Goal: Task Accomplishment & Management: Use online tool/utility

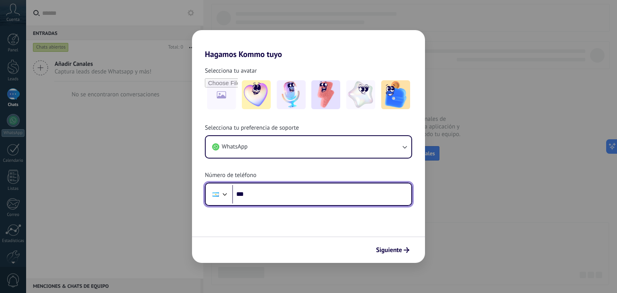
click at [308, 189] on input "***" at bounding box center [321, 194] width 179 height 18
type input "**"
type input "**********"
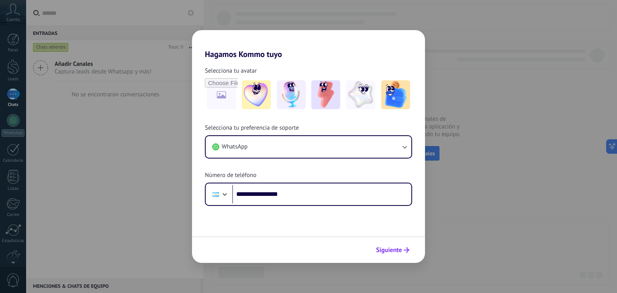
click at [382, 247] on span "Siguiente" at bounding box center [389, 250] width 26 height 6
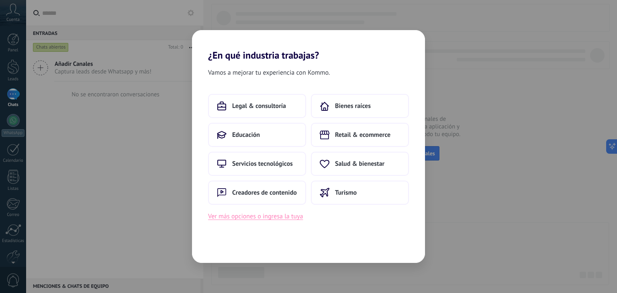
click at [255, 217] on button "Ver más opciones o ingresa la tuya" at bounding box center [255, 216] width 95 height 10
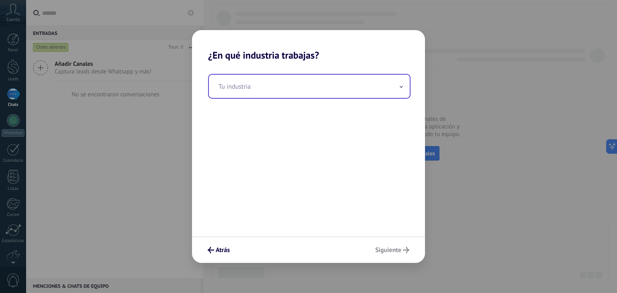
click at [365, 92] on input "text" at bounding box center [309, 86] width 201 height 23
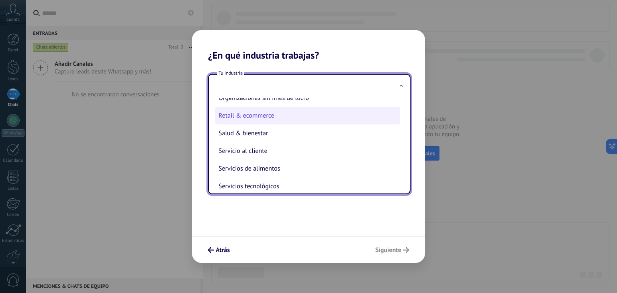
scroll to position [144, 0]
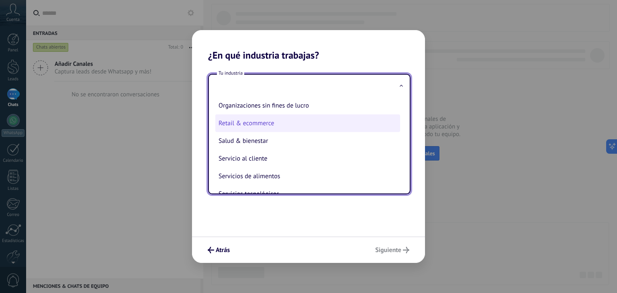
click at [329, 119] on li "Retail & ecommerce" at bounding box center [307, 123] width 185 height 18
type input "**********"
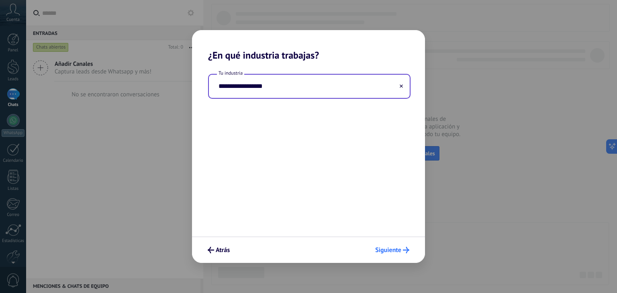
click at [395, 253] on span "Siguiente" at bounding box center [388, 250] width 26 height 6
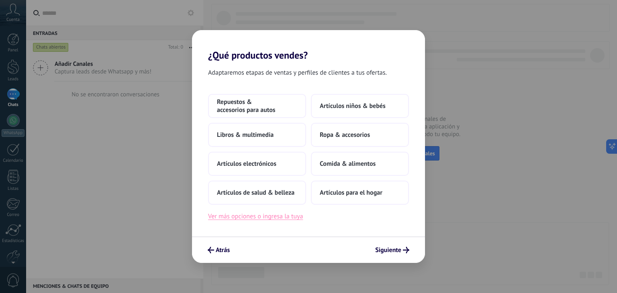
click at [284, 216] on button "Ver más opciones o ingresa la tuya" at bounding box center [255, 216] width 95 height 10
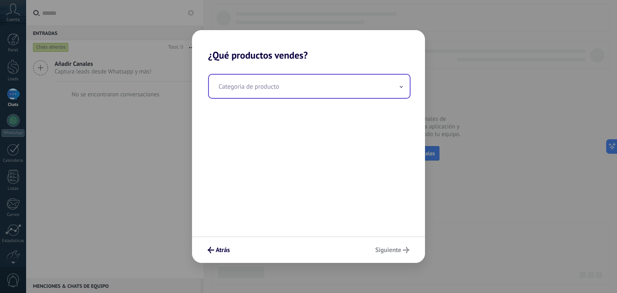
drag, startPoint x: 309, startPoint y: 102, endPoint x: 320, endPoint y: 81, distance: 24.1
click at [320, 81] on div "Categoría de producto" at bounding box center [308, 148] width 233 height 175
click at [320, 81] on input "text" at bounding box center [309, 86] width 201 height 23
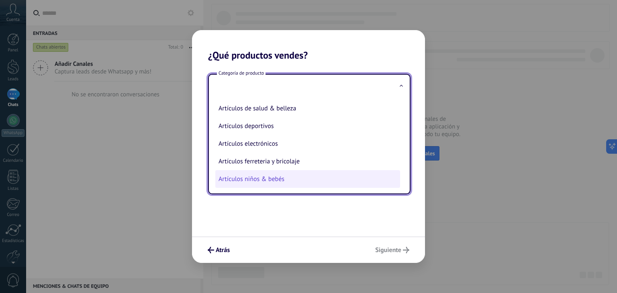
scroll to position [182, 0]
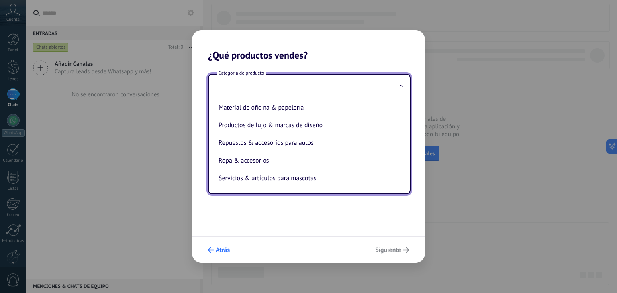
click at [220, 244] on button "Atrás" at bounding box center [218, 250] width 29 height 14
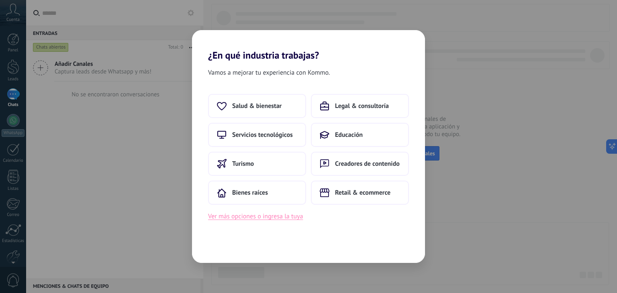
click at [291, 215] on button "Ver más opciones o ingresa la tuya" at bounding box center [255, 216] width 95 height 10
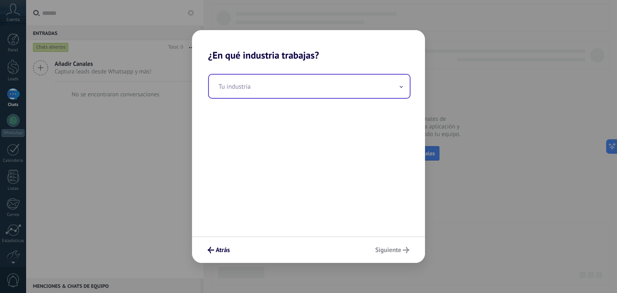
click at [345, 78] on input "text" at bounding box center [309, 86] width 201 height 23
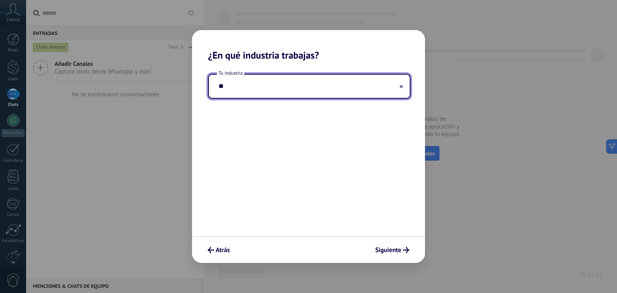
type input "*"
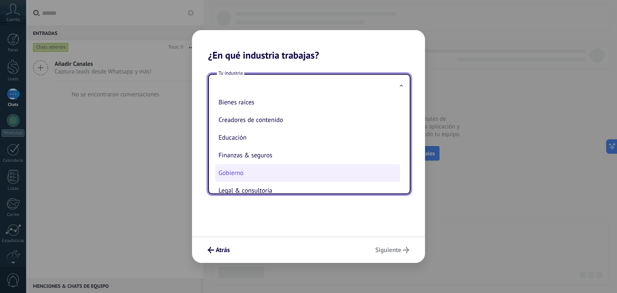
scroll to position [0, 0]
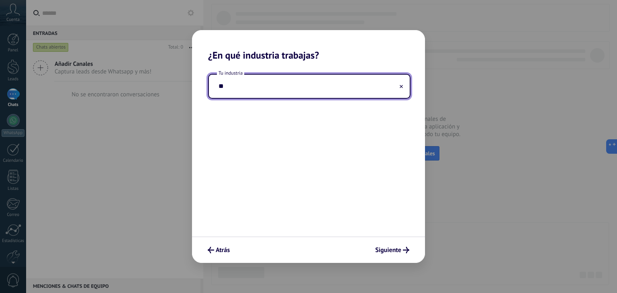
type input "*"
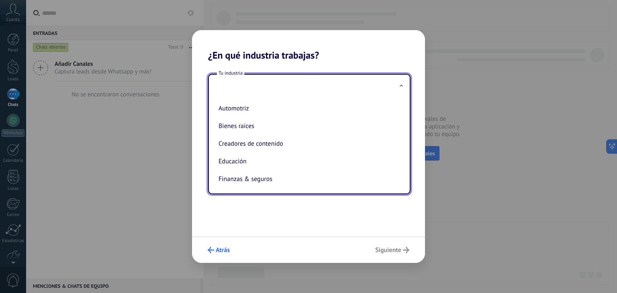
drag, startPoint x: 224, startPoint y: 242, endPoint x: 222, endPoint y: 255, distance: 13.0
click at [222, 255] on div "Atrás Siguiente" at bounding box center [308, 250] width 233 height 27
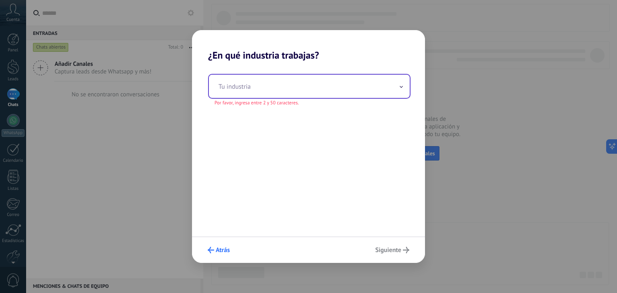
click at [222, 255] on button "Atrás" at bounding box center [218, 250] width 29 height 14
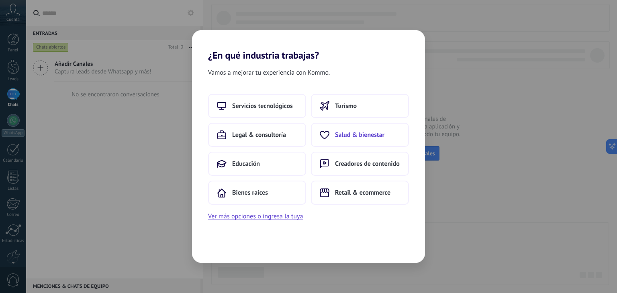
click at [373, 132] on span "Salud & bienestar" at bounding box center [359, 135] width 49 height 8
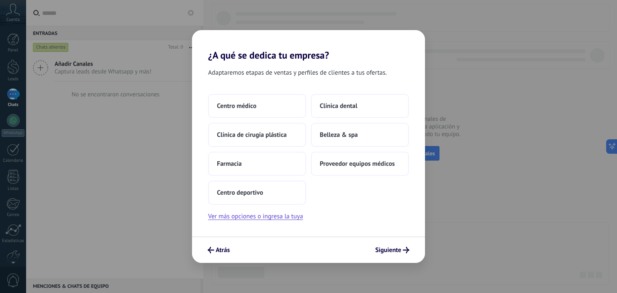
click at [373, 132] on button "Belleza & spa" at bounding box center [360, 135] width 98 height 24
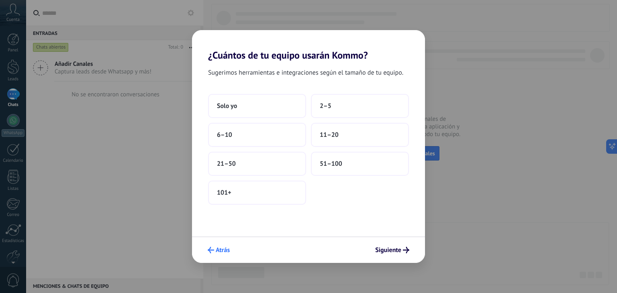
drag, startPoint x: 217, startPoint y: 262, endPoint x: 219, endPoint y: 251, distance: 10.7
click at [219, 251] on div "Atrás Siguiente" at bounding box center [308, 250] width 233 height 27
click at [219, 251] on span "Atrás" at bounding box center [223, 250] width 14 height 6
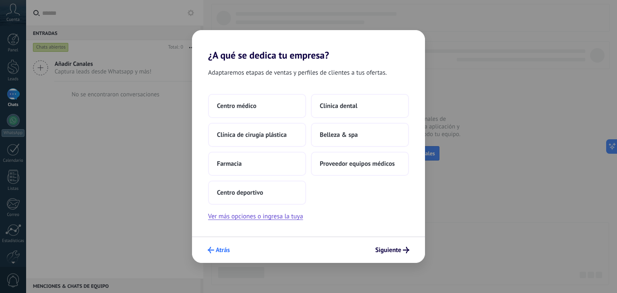
click at [226, 248] on span "Atrás" at bounding box center [223, 250] width 14 height 6
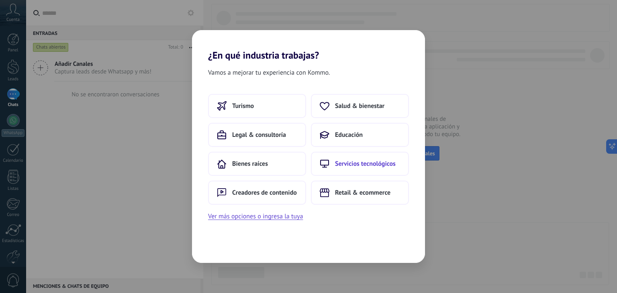
click at [363, 161] on span "Servicios tecnológicos" at bounding box center [365, 164] width 61 height 8
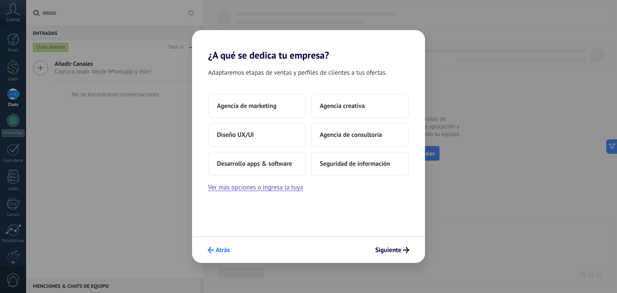
click at [220, 247] on span "Atrás" at bounding box center [223, 250] width 14 height 6
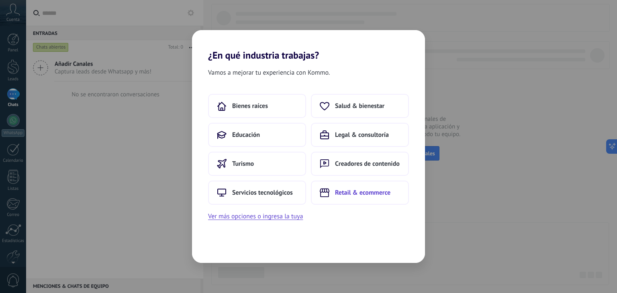
click at [328, 195] on use at bounding box center [325, 192] width 10 height 8
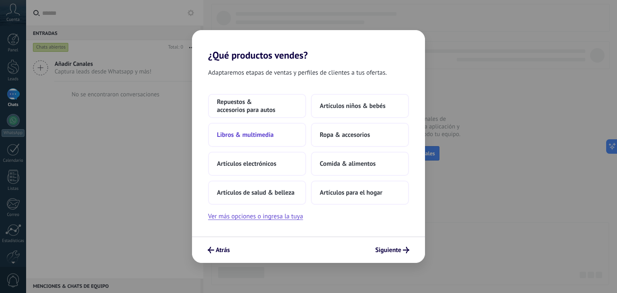
click at [251, 135] on span "Libros & multimedia" at bounding box center [245, 135] width 57 height 8
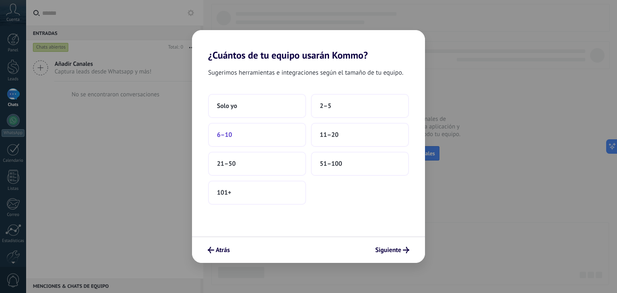
click at [282, 131] on button "6–10" at bounding box center [257, 135] width 98 height 24
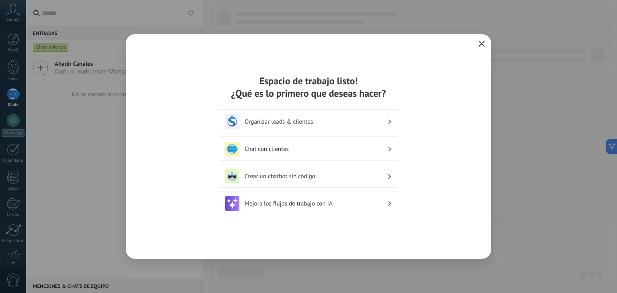
click at [347, 147] on h3 "Chat con clientes" at bounding box center [316, 149] width 143 height 8
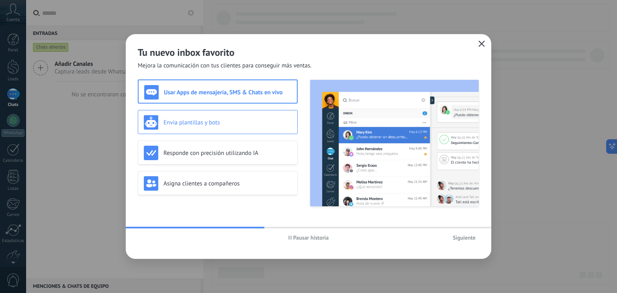
click at [281, 123] on h3 "Envía plantillas y bots" at bounding box center [227, 123] width 128 height 8
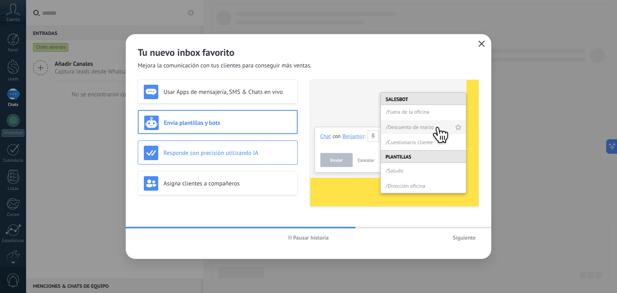
click at [271, 150] on h3 "Responde con precisión utilizando IA" at bounding box center [227, 153] width 128 height 8
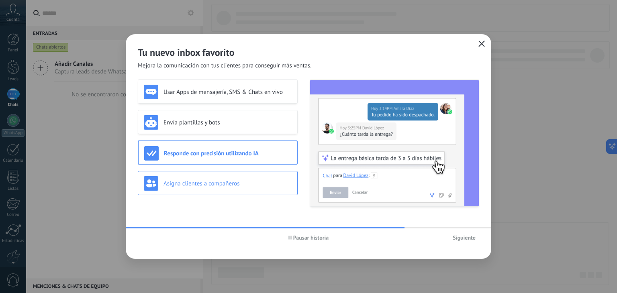
click at [265, 181] on h3 "Asigna clientes a compañeros" at bounding box center [227, 184] width 128 height 8
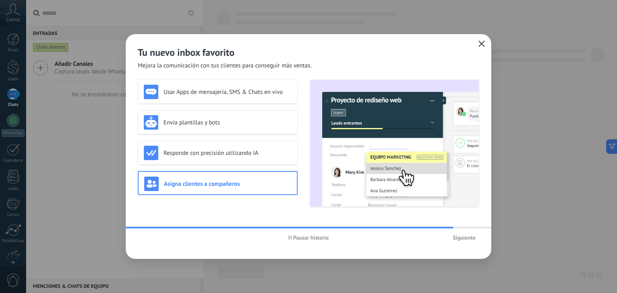
click at [469, 233] on button "Siguiente" at bounding box center [464, 238] width 30 height 12
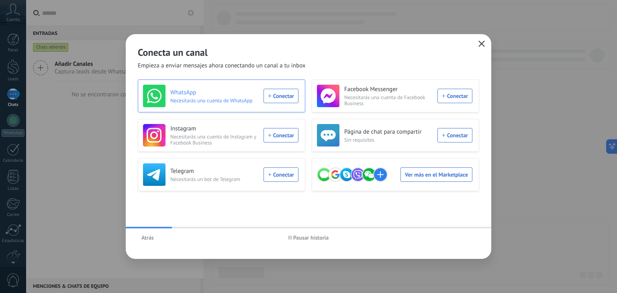
click at [287, 92] on div "WhatsApp Necesitarás una cuenta de WhatsApp Conectar" at bounding box center [220, 96] width 155 height 22
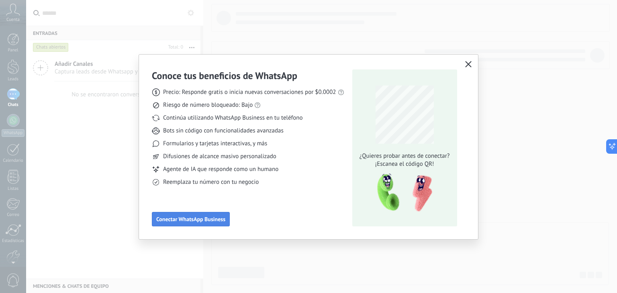
click at [173, 219] on span "Conectar WhatsApp Business" at bounding box center [190, 219] width 69 height 6
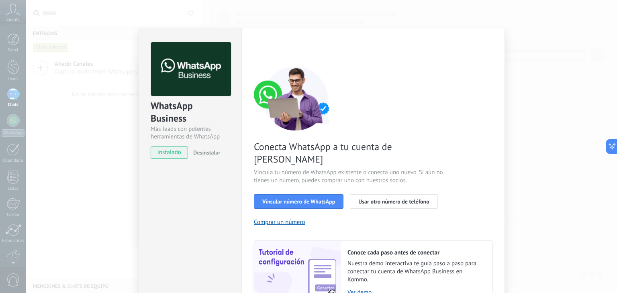
click at [123, 141] on div "WhatsApp Business Más leads con potentes herramientas de WhatsApp instalado Des…" at bounding box center [321, 146] width 591 height 293
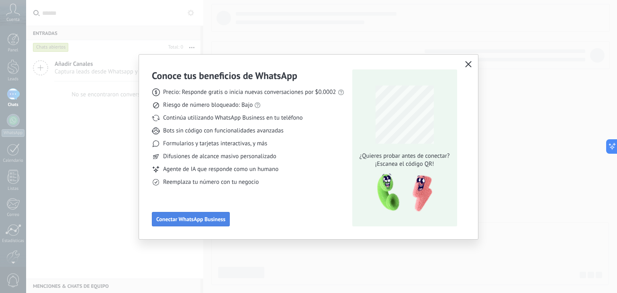
click at [218, 218] on span "Conectar WhatsApp Business" at bounding box center [190, 219] width 69 height 6
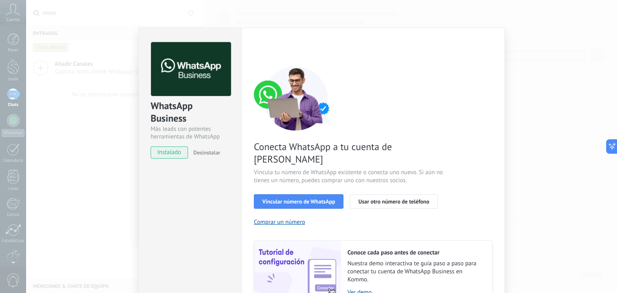
scroll to position [35, 0]
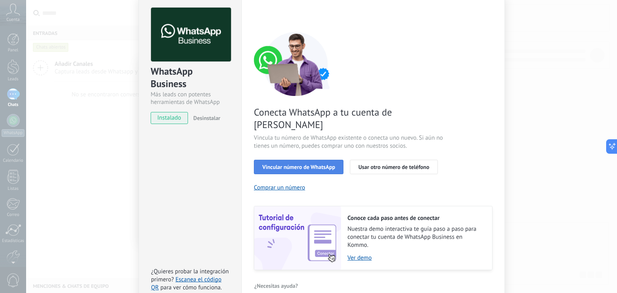
click at [284, 164] on span "Vincular número de WhatsApp" at bounding box center [298, 167] width 73 height 6
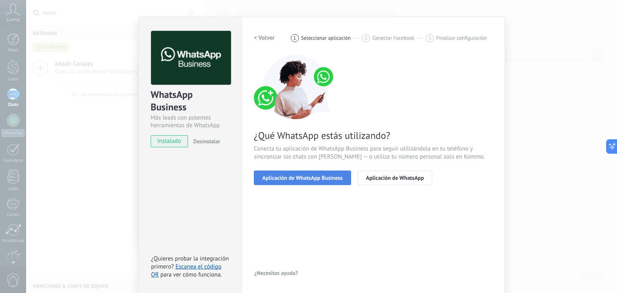
click at [298, 179] on span "Aplicación de WhatsApp Business" at bounding box center [302, 178] width 80 height 6
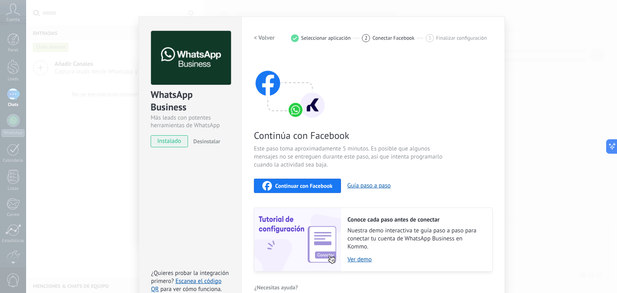
scroll to position [25, 0]
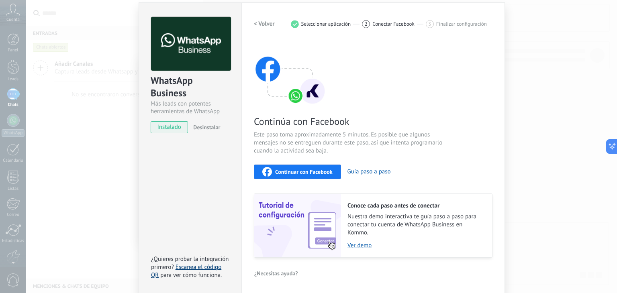
click at [203, 265] on link "Escanea el código QR" at bounding box center [186, 271] width 70 height 16
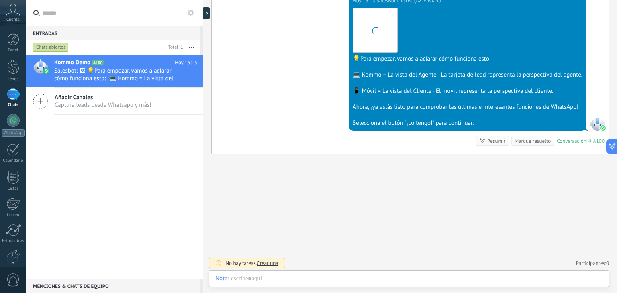
scroll to position [12, 0]
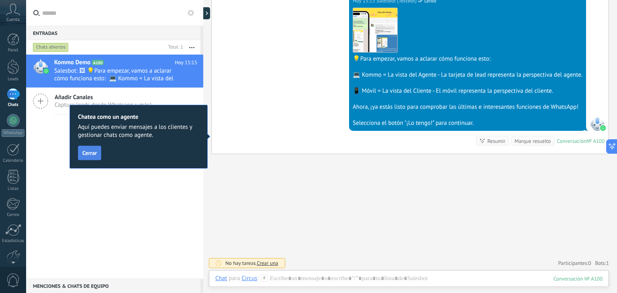
click at [87, 146] on button "Cerrar" at bounding box center [89, 153] width 23 height 14
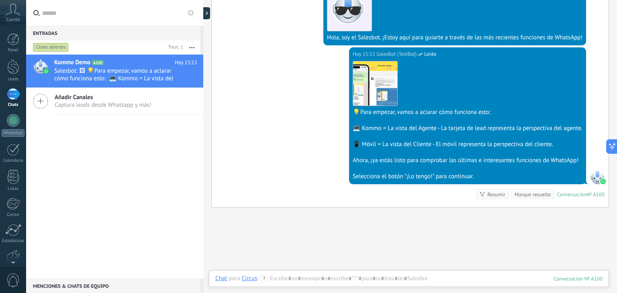
scroll to position [185, 0]
drag, startPoint x: 308, startPoint y: 272, endPoint x: 307, endPoint y: 278, distance: 6.1
click at [307, 278] on div "Chat Correo Nota Tarea Chat para Circus : 100 Enviar Cancelar Rastrear clics en…" at bounding box center [409, 284] width 400 height 29
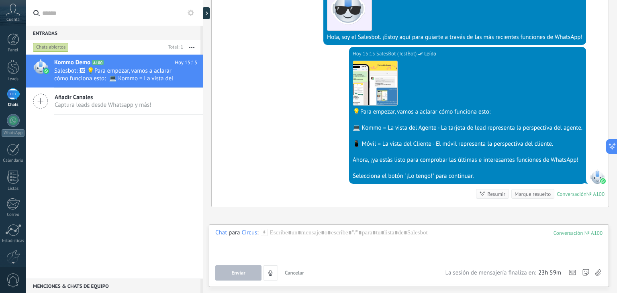
click at [307, 278] on div "Enviar Cancelar Rastrear clics en links ? Reducir links largos y rastrear clics…" at bounding box center [330, 272] width 230 height 15
click at [317, 231] on div at bounding box center [408, 244] width 387 height 31
click at [238, 280] on button "Enviar" at bounding box center [238, 272] width 46 height 15
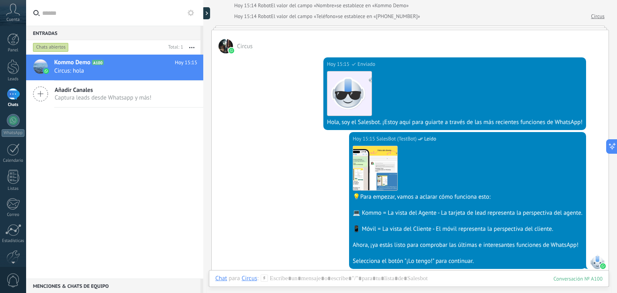
scroll to position [0, 0]
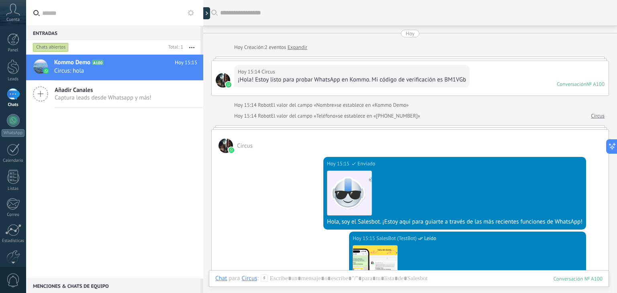
click at [267, 79] on div "¡Hola! Estoy listo para probar WhatsApp en Kommo. Mi código de verificación es …" at bounding box center [352, 80] width 228 height 8
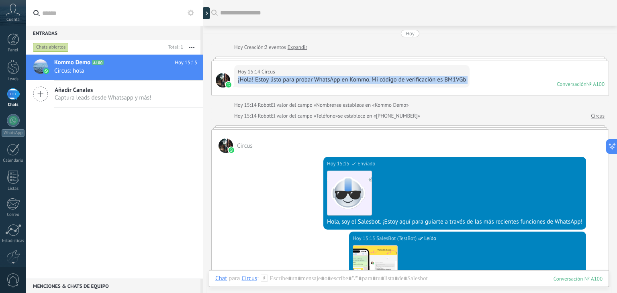
click at [267, 79] on div "¡Hola! Estoy listo para probar WhatsApp en Kommo. Mi código de verificación es …" at bounding box center [352, 80] width 228 height 8
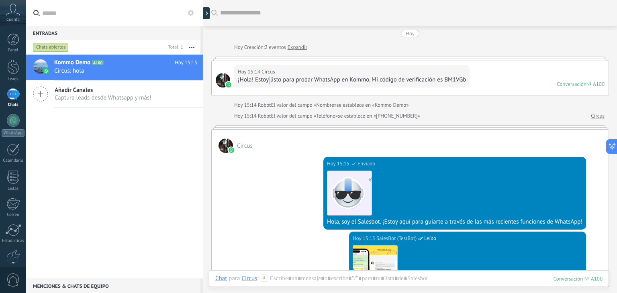
click at [267, 79] on div "¡Hola! Estoy listo para probar WhatsApp en Kommo. Mi código de verificación es …" at bounding box center [352, 80] width 228 height 8
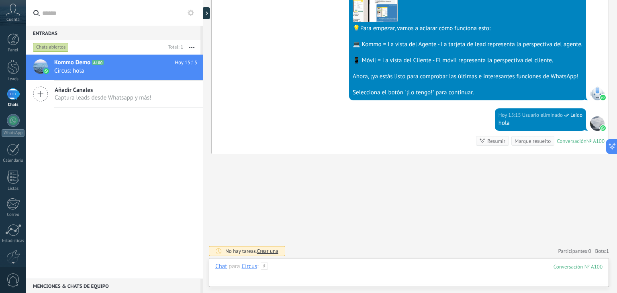
click at [333, 267] on div at bounding box center [408, 275] width 387 height 24
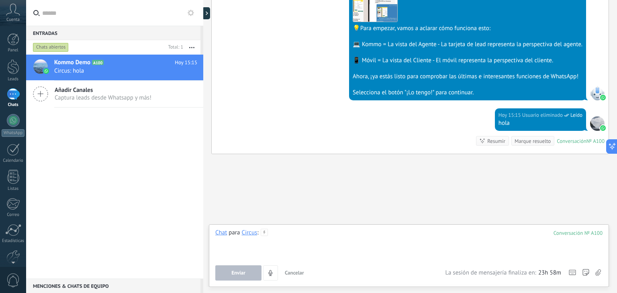
click at [318, 230] on div at bounding box center [408, 244] width 387 height 31
click at [239, 279] on button "Enviar" at bounding box center [238, 272] width 46 height 15
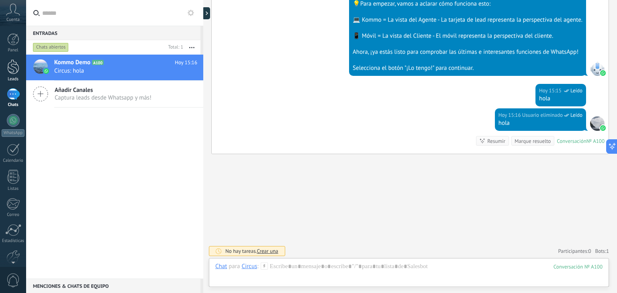
click at [12, 71] on div at bounding box center [13, 66] width 12 height 15
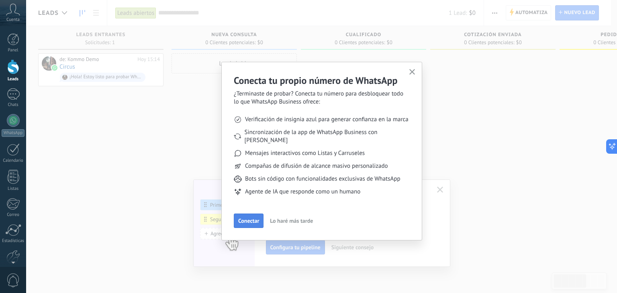
click at [252, 214] on button "Conectar" at bounding box center [249, 221] width 30 height 14
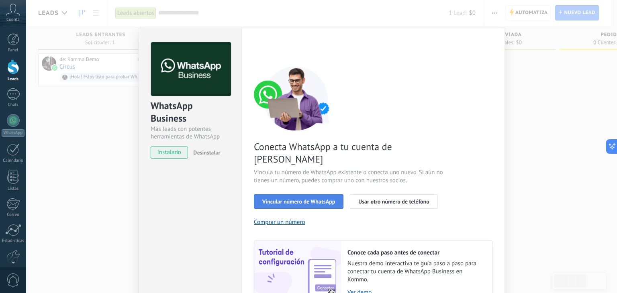
click at [316, 199] on span "Vincular número de WhatsApp" at bounding box center [298, 202] width 73 height 6
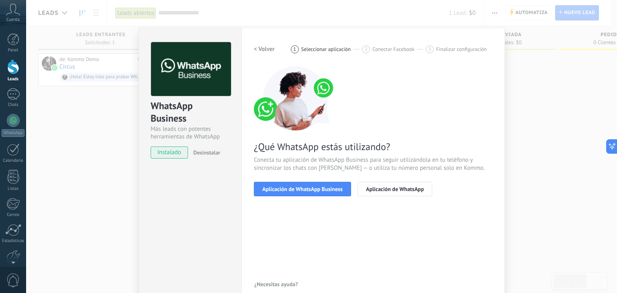
click at [316, 191] on span "Aplicación de WhatsApp Business" at bounding box center [302, 189] width 80 height 6
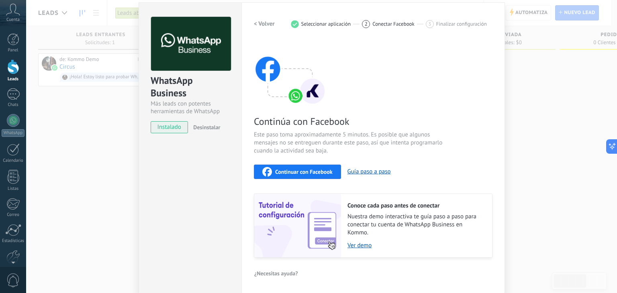
scroll to position [25, 0]
click at [308, 169] on span "Continuar con Facebook" at bounding box center [303, 172] width 57 height 6
click at [294, 175] on div "Continuar con Facebook" at bounding box center [297, 172] width 70 height 10
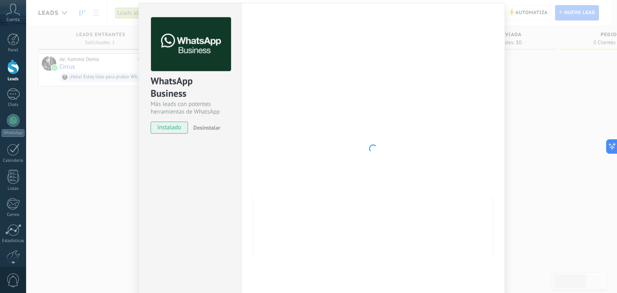
click at [488, 97] on div at bounding box center [373, 148] width 239 height 263
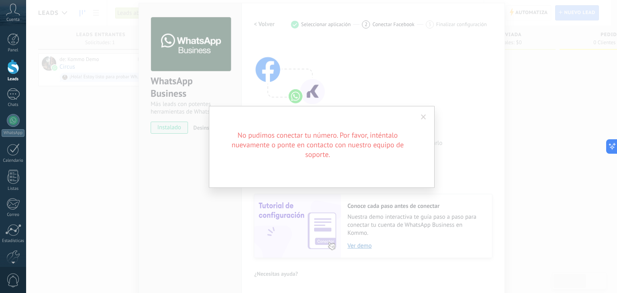
click at [372, 154] on h2 "No pudimos conectar tu número. Por favor, inténtalo nuevamente o ponte en conta…" at bounding box center [317, 145] width 193 height 29
click at [419, 119] on span at bounding box center [423, 117] width 13 height 14
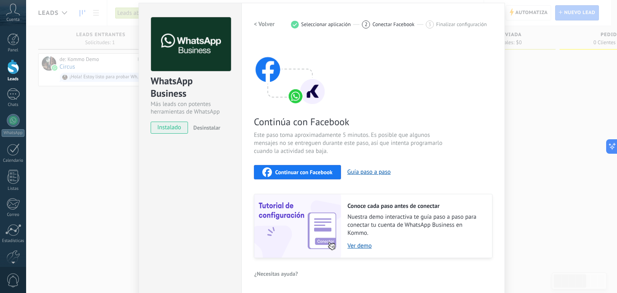
click at [314, 177] on button "Continuar con Facebook" at bounding box center [297, 172] width 87 height 14
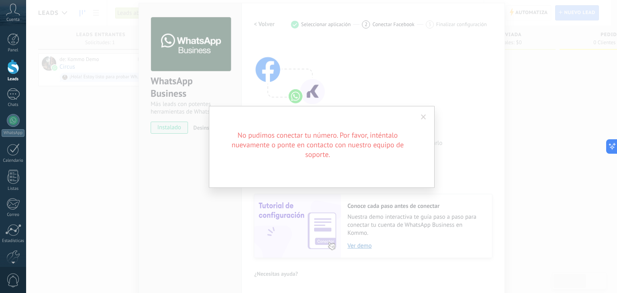
click at [423, 114] on span at bounding box center [423, 117] width 5 height 6
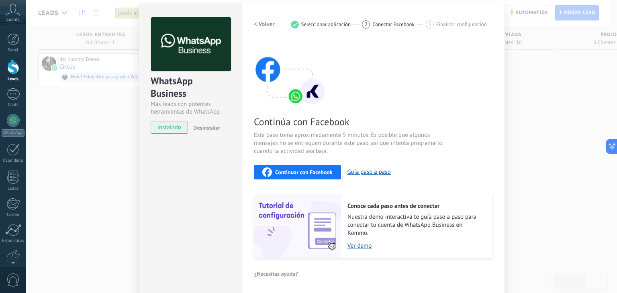
click at [80, 119] on div "WhatsApp Business Más leads con potentes herramientas de WhatsApp instalado Des…" at bounding box center [321, 146] width 591 height 293
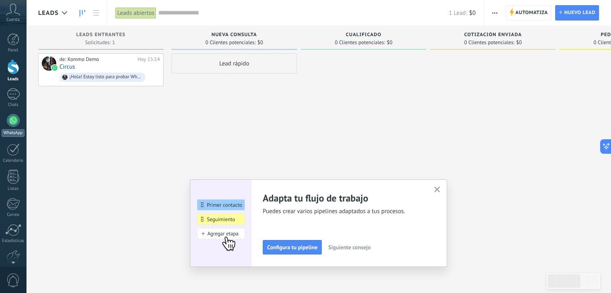
click at [12, 122] on div at bounding box center [13, 120] width 13 height 13
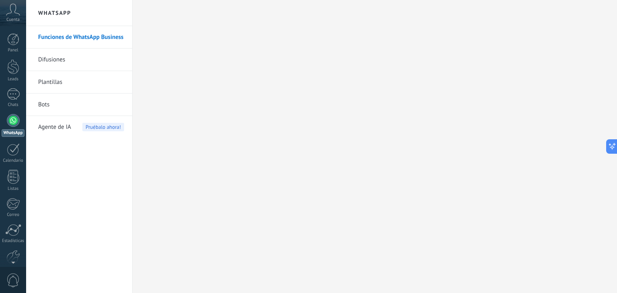
click at [6, 15] on icon at bounding box center [13, 10] width 14 height 12
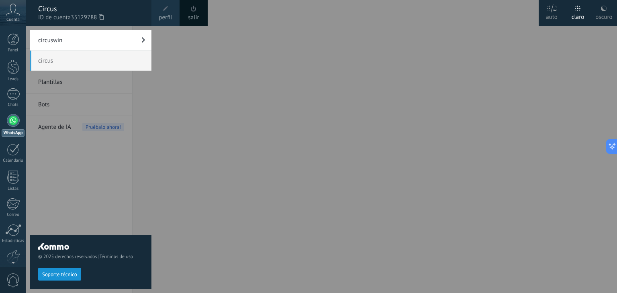
click at [75, 42] on link "circuswin" at bounding box center [90, 40] width 121 height 20
